Goal: Task Accomplishment & Management: Use online tool/utility

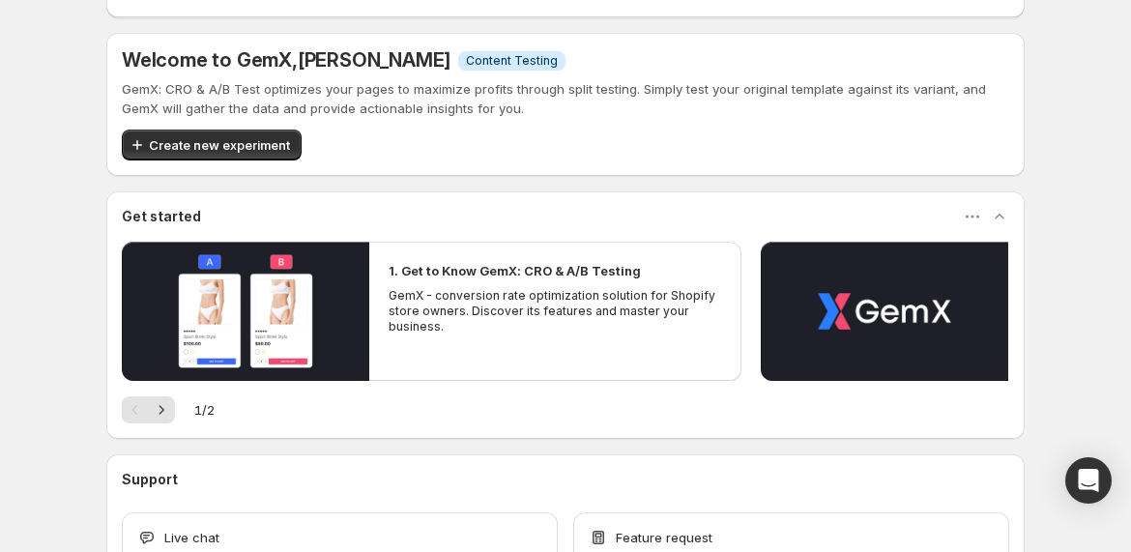
scroll to position [240, 0]
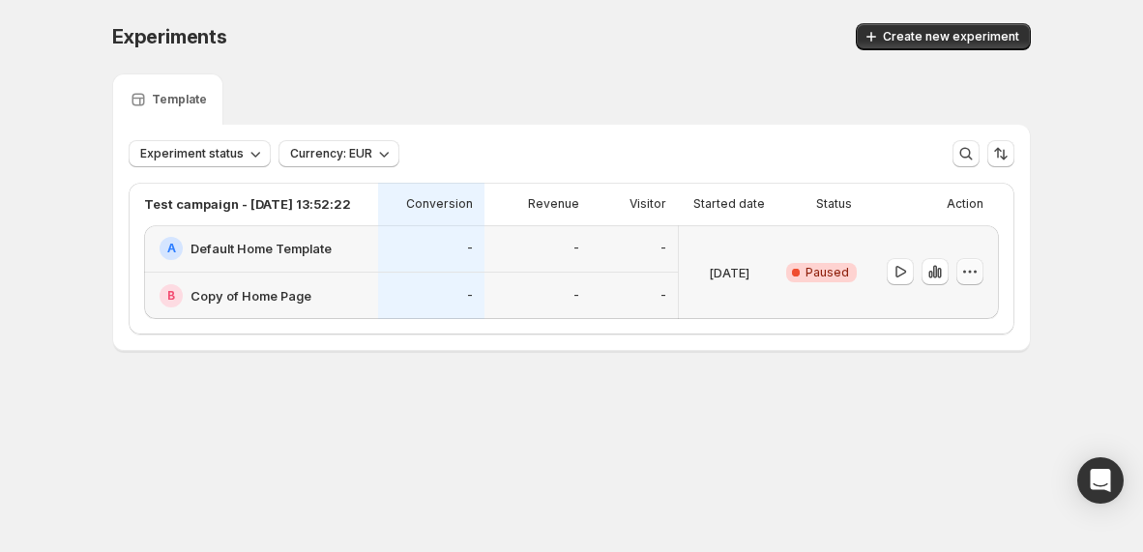
click at [979, 278] on button "button" at bounding box center [969, 271] width 27 height 27
click at [252, 247] on h2 "Default Home Template" at bounding box center [260, 248] width 141 height 19
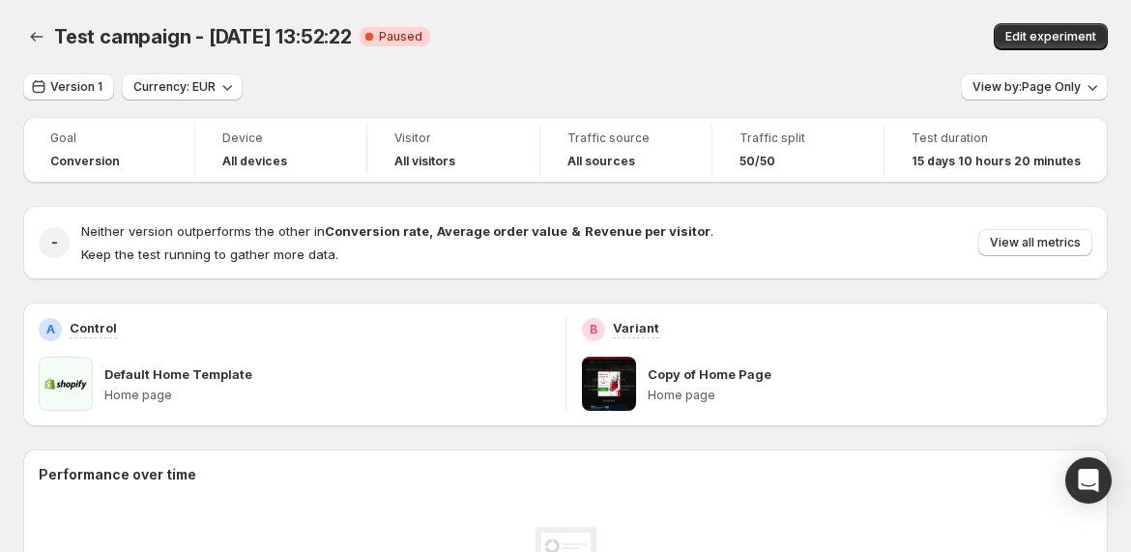
click at [914, 386] on div "Copy of Home Page Home page" at bounding box center [871, 384] width 446 height 54
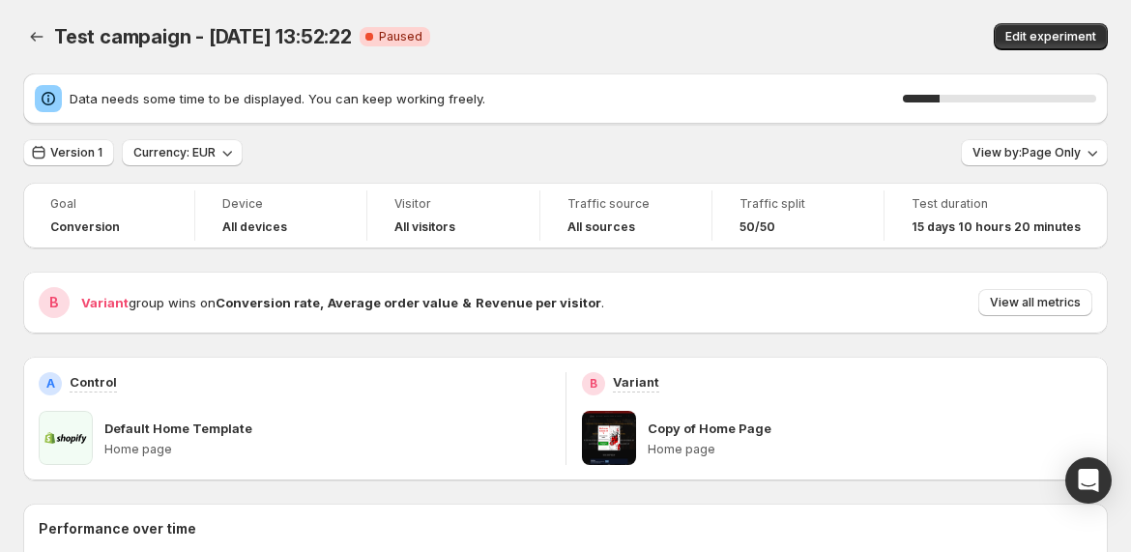
click at [678, 421] on p "Copy of Home Page" at bounding box center [710, 428] width 124 height 19
click at [616, 438] on span at bounding box center [609, 438] width 54 height 54
click at [1062, 163] on button "View by: Page Only" at bounding box center [1034, 152] width 147 height 27
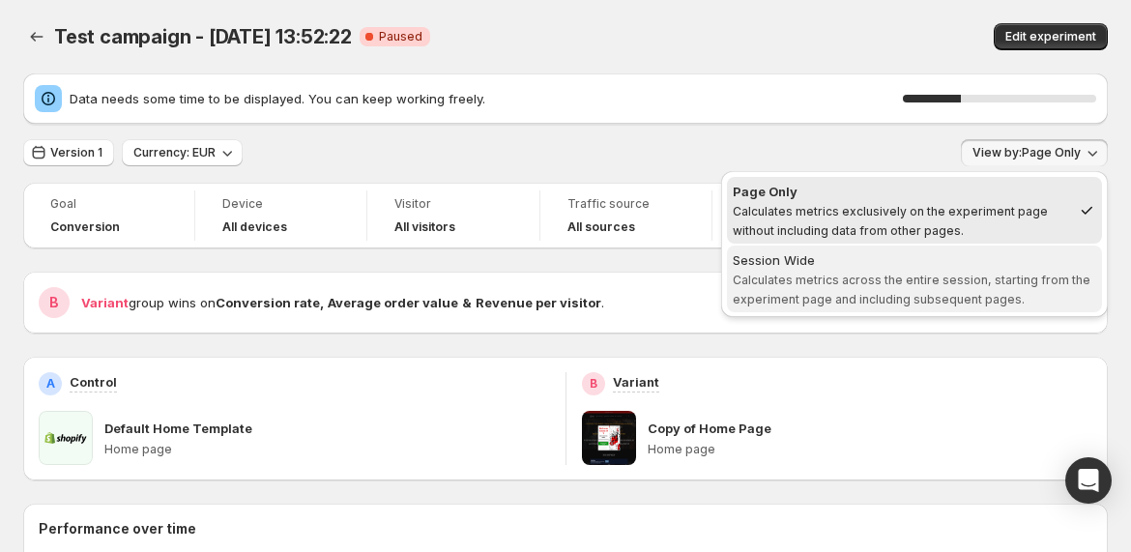
click at [986, 258] on div "Session Wide" at bounding box center [915, 259] width 364 height 19
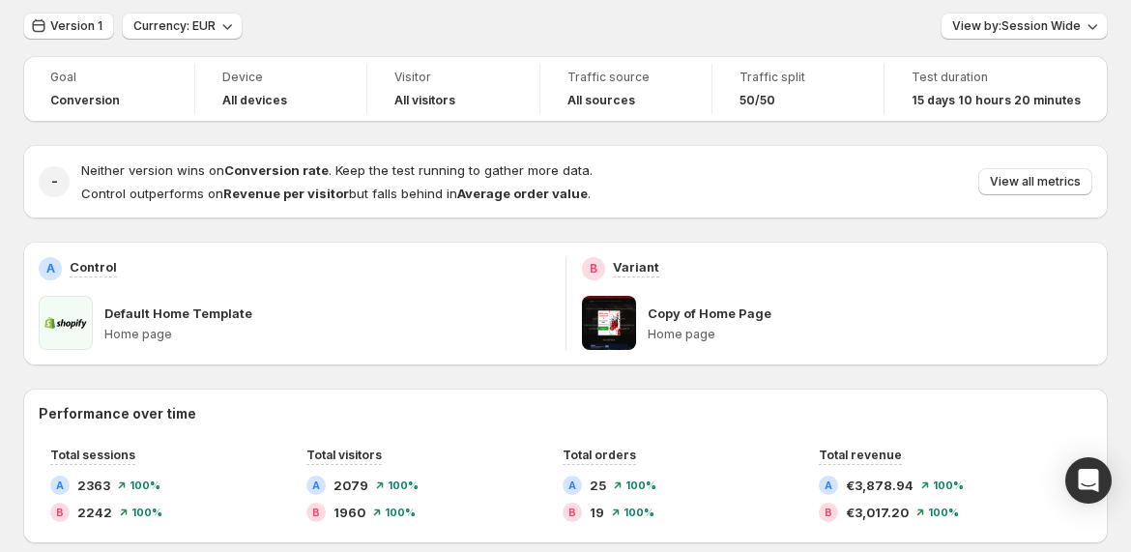
scroll to position [48, 0]
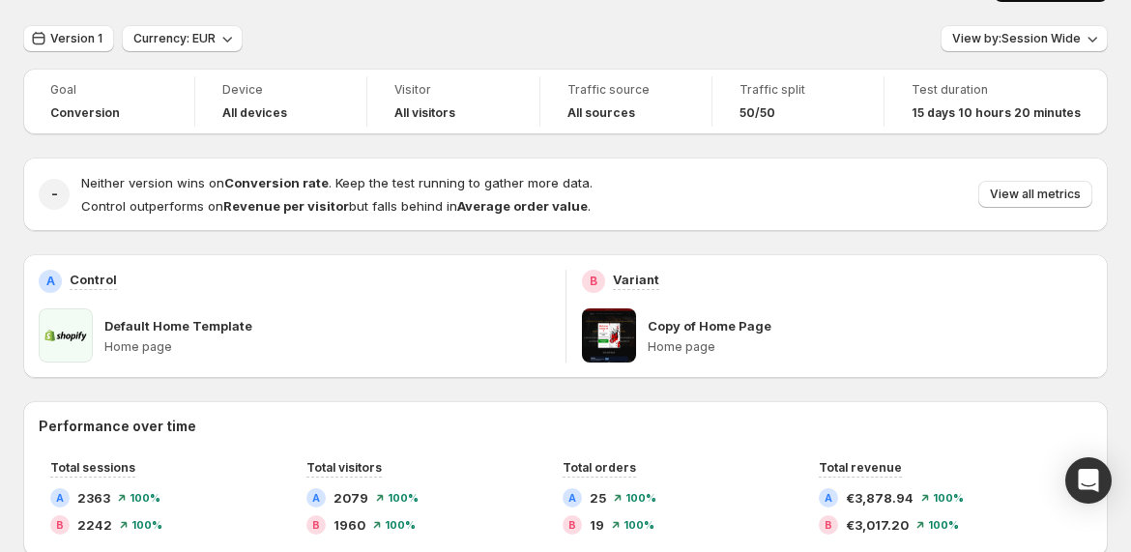
click at [629, 312] on span at bounding box center [609, 335] width 54 height 54
click at [55, 41] on span "Version 1" at bounding box center [76, 38] width 52 height 15
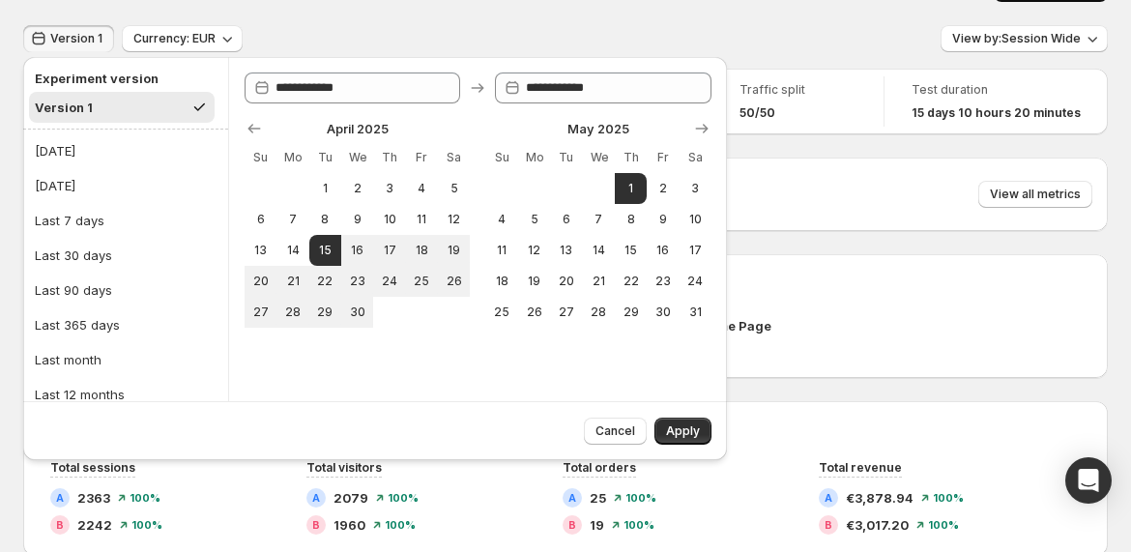
scroll to position [0, 0]
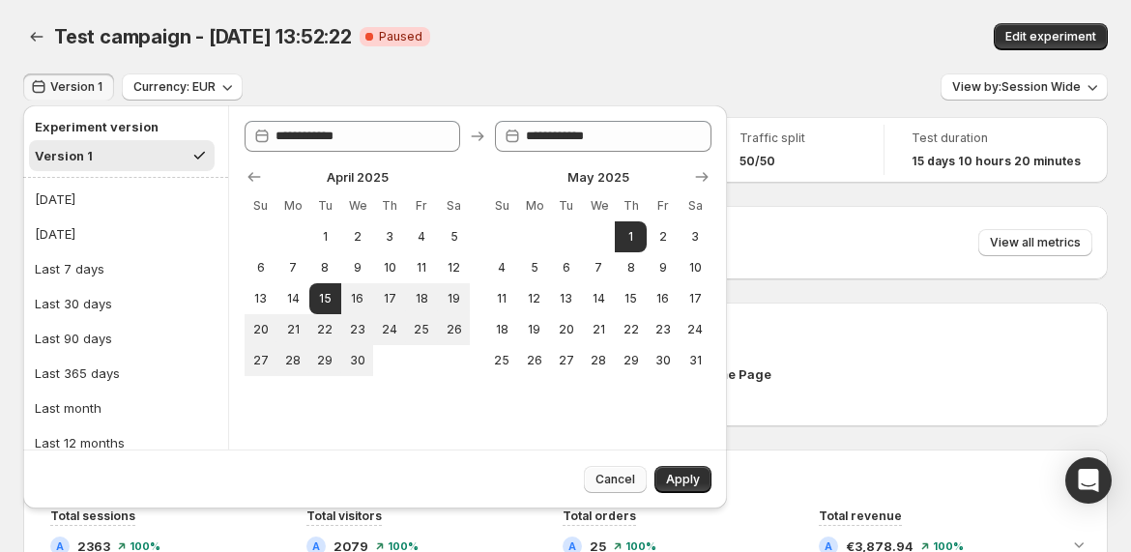
click at [616, 475] on span "Cancel" at bounding box center [616, 479] width 40 height 15
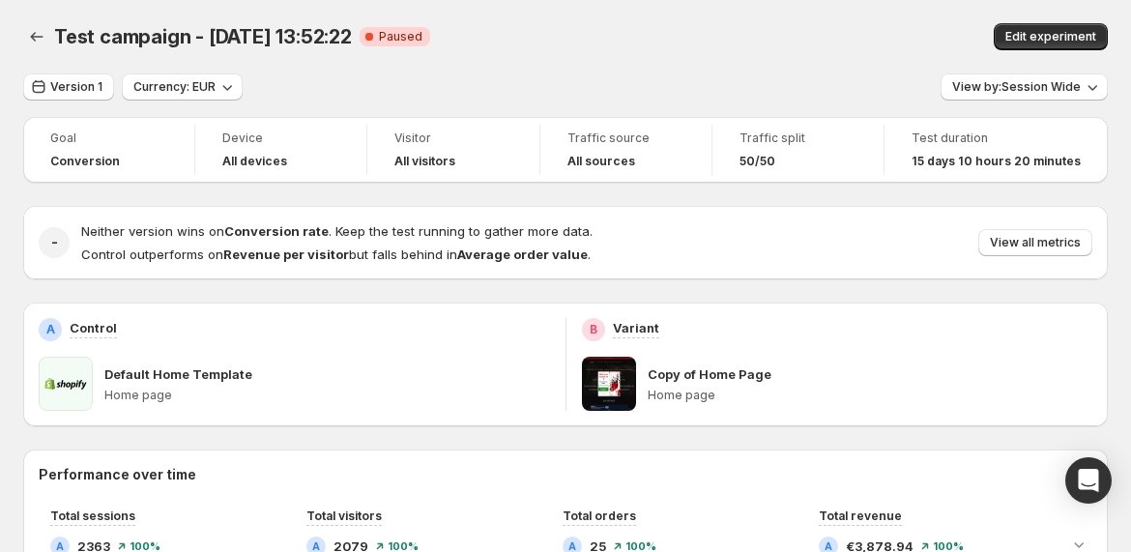
click at [707, 96] on div "Version 1 Currency: EUR View by: Session Wide" at bounding box center [565, 87] width 1085 height 28
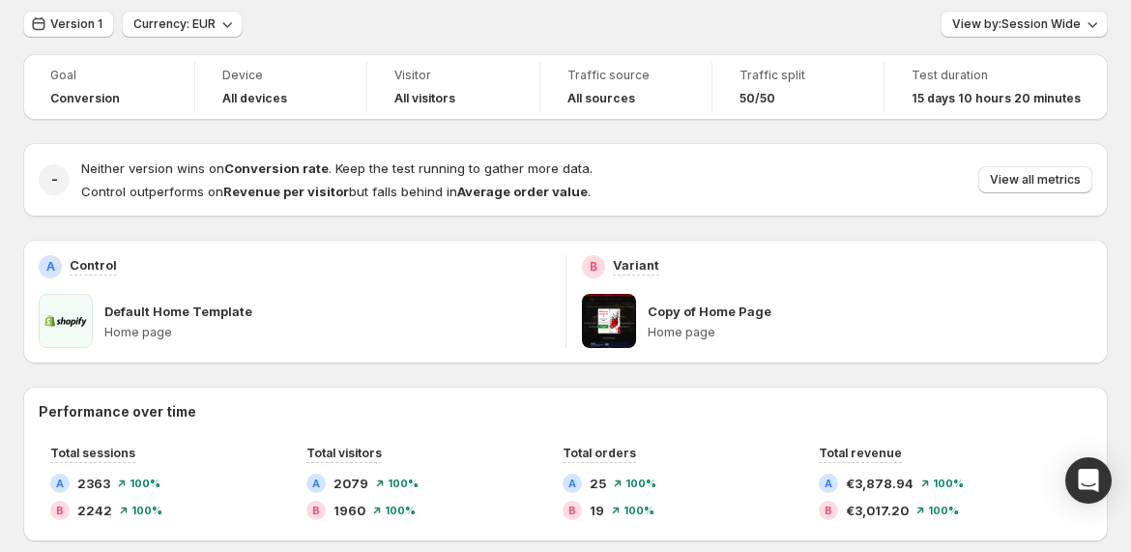
scroll to position [97, 0]
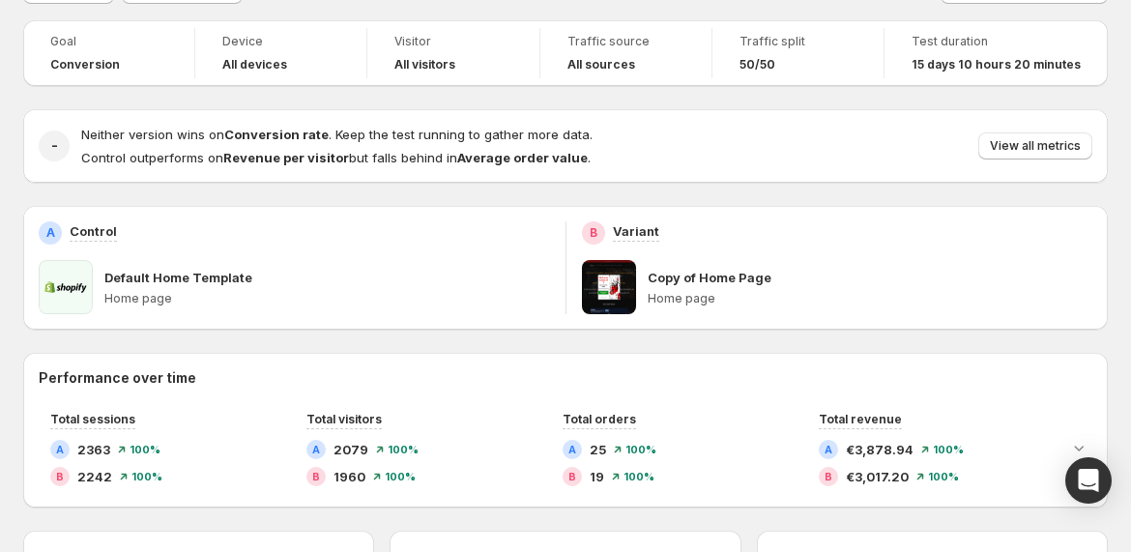
click at [473, 216] on div "A Control Default Home Template Home page" at bounding box center [294, 268] width 542 height 124
click at [117, 281] on p "Default Home Template" at bounding box center [178, 277] width 148 height 19
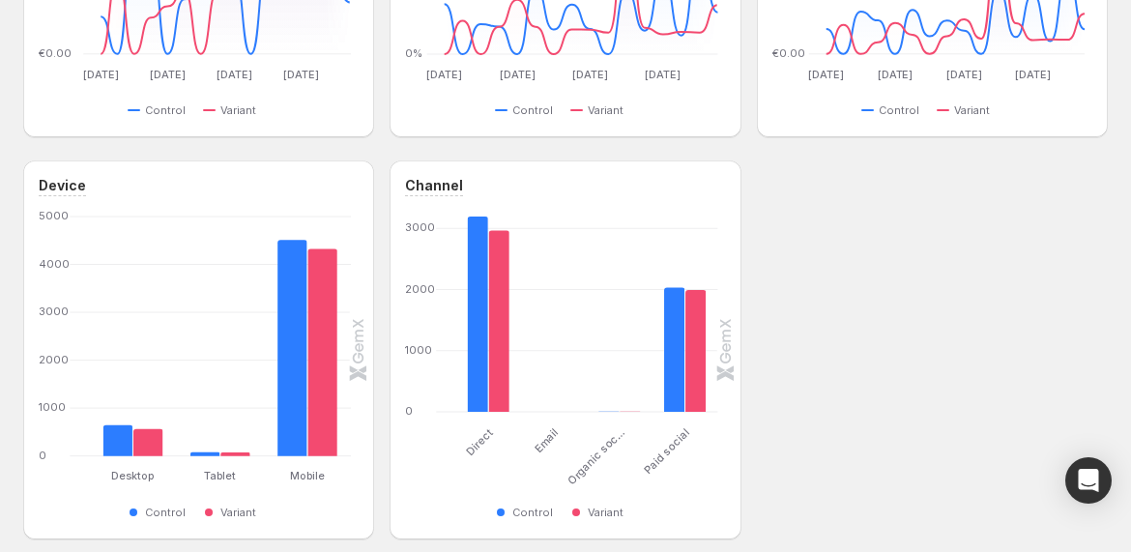
scroll to position [923, 0]
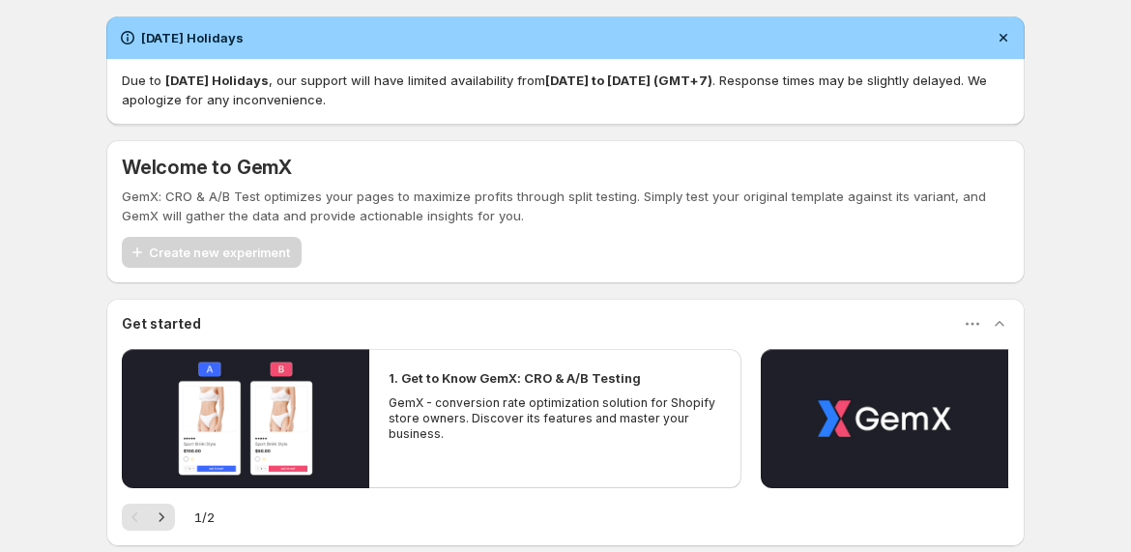
scroll to position [240, 0]
